Goal: Information Seeking & Learning: Learn about a topic

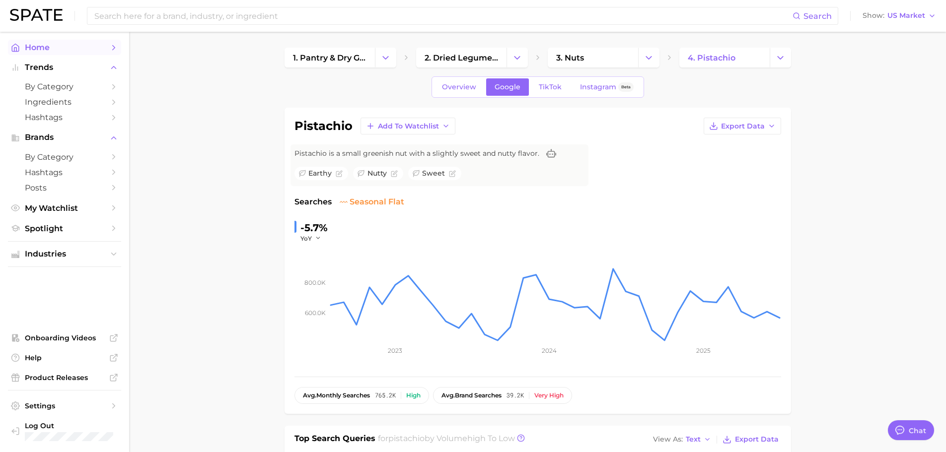
click at [58, 53] on link "Home" at bounding box center [64, 47] width 113 height 15
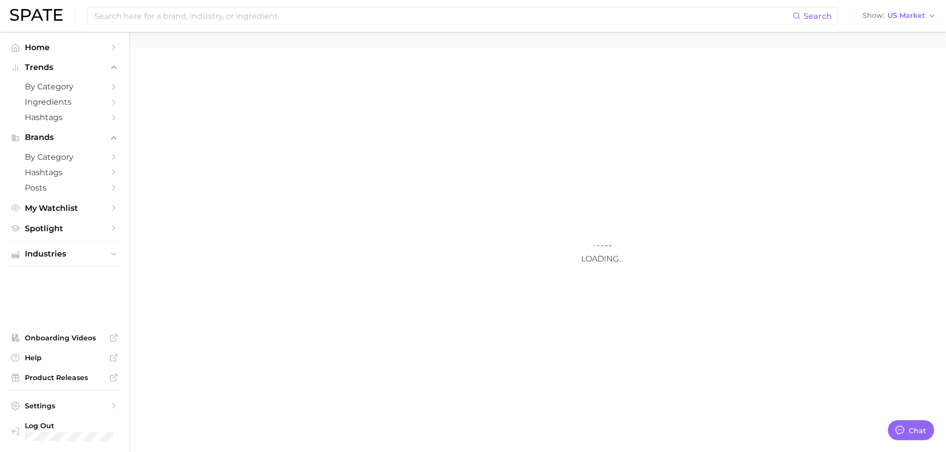
type textarea "x"
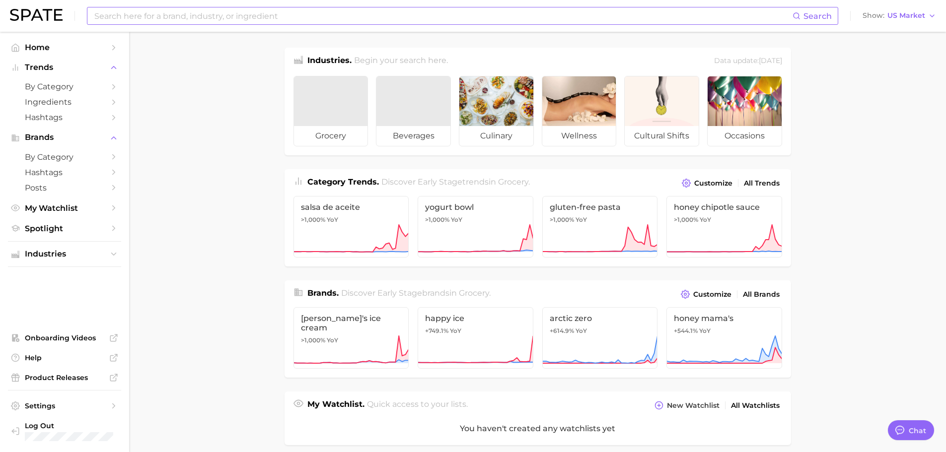
click at [190, 15] on input at bounding box center [442, 15] width 699 height 17
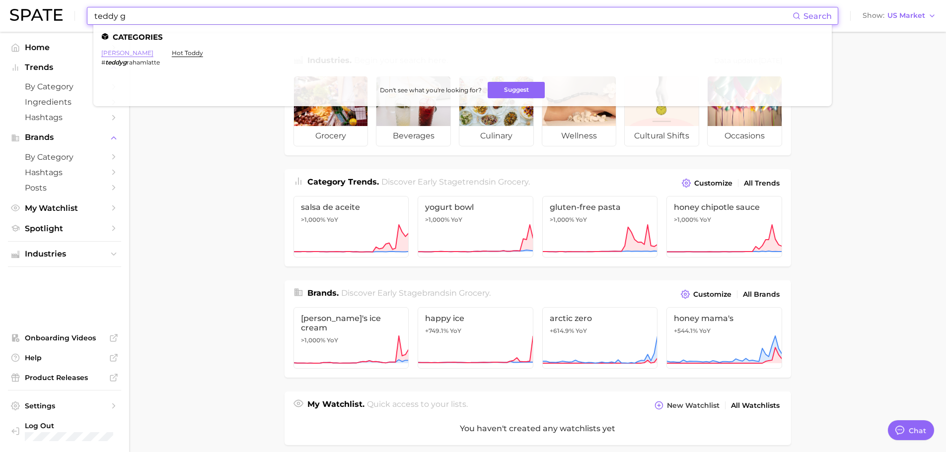
type input "teddy g"
click at [136, 54] on link "[PERSON_NAME]" at bounding box center [127, 52] width 52 height 7
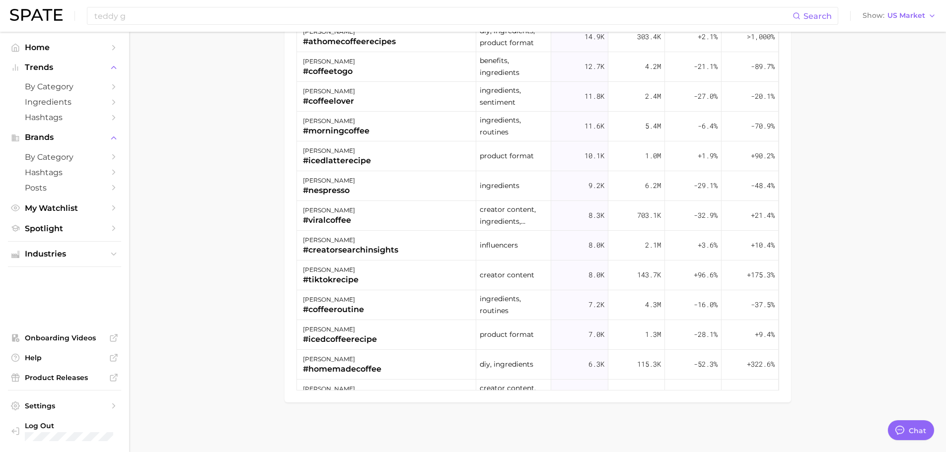
scroll to position [592, 0]
